Goal: Transaction & Acquisition: Purchase product/service

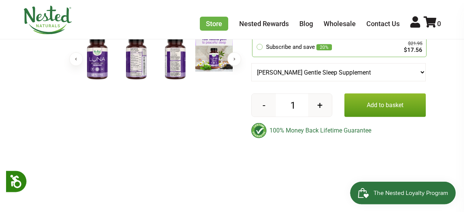
scroll to position [268, 0]
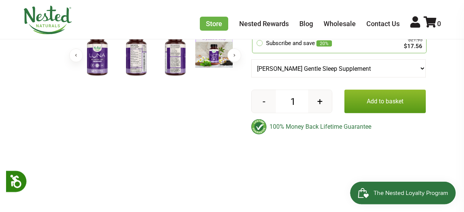
click at [379, 90] on button "Add to basket" at bounding box center [385, 101] width 81 height 23
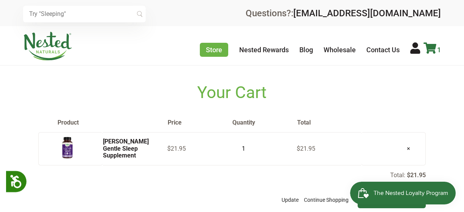
click at [433, 47] on icon at bounding box center [430, 47] width 13 height 11
click at [432, 47] on icon at bounding box center [430, 47] width 13 height 11
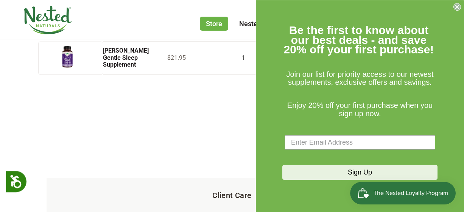
scroll to position [92, 0]
click at [456, 6] on circle "Close dialog" at bounding box center [457, 6] width 7 height 7
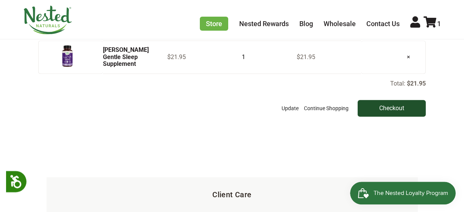
click at [391, 106] on input "Checkout" at bounding box center [392, 108] width 68 height 17
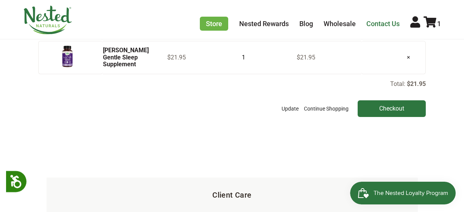
click at [388, 25] on link "Contact Us" at bounding box center [383, 24] width 33 height 8
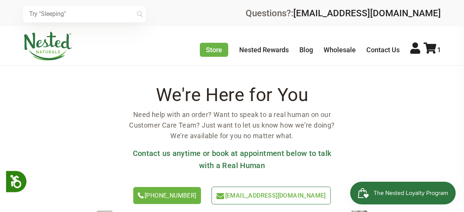
click at [307, 196] on span "[EMAIL_ADDRESS][DOMAIN_NAME]" at bounding box center [275, 195] width 101 height 7
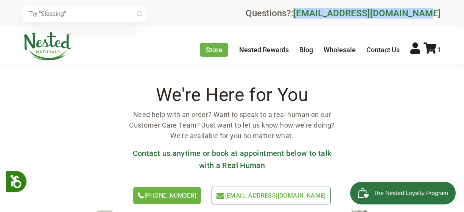
drag, startPoint x: 445, startPoint y: 14, endPoint x: 321, endPoint y: 17, distance: 123.1
click at [321, 17] on div "× Recommended Products Previous 150 4.9 LUNA Gentle Sleep Supplement $21.95 Add…" at bounding box center [232, 13] width 464 height 26
copy link "[EMAIL_ADDRESS][DOMAIN_NAME]"
